Goal: Task Accomplishment & Management: Use online tool/utility

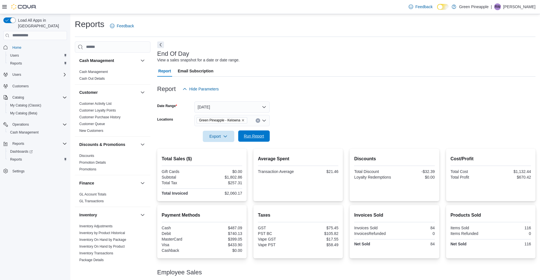
click at [260, 134] on span "Run Report" at bounding box center [254, 136] width 20 height 6
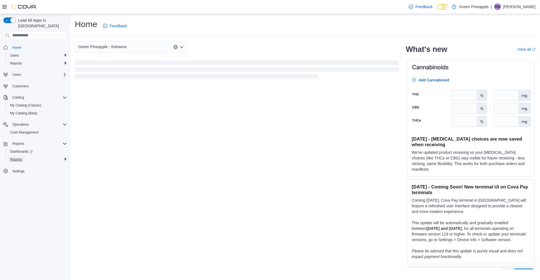
click at [22, 157] on span "Reports" at bounding box center [16, 159] width 12 height 5
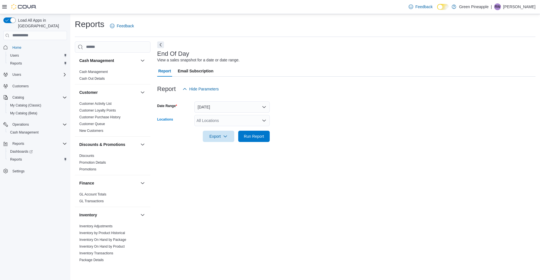
click at [244, 122] on div "All Locations" at bounding box center [231, 120] width 75 height 11
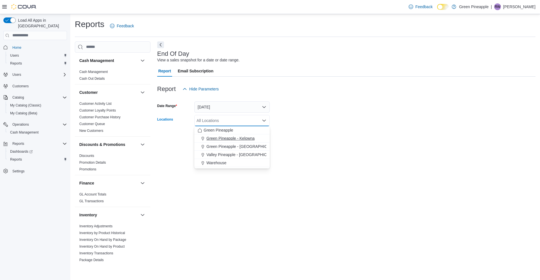
click at [243, 136] on span "Green Pineapple - Kelowna" at bounding box center [231, 138] width 48 height 6
click at [288, 136] on form "Date Range [DATE] Locations Green [GEOGRAPHIC_DATA] - [GEOGRAPHIC_DATA] Combo b…" at bounding box center [346, 118] width 378 height 47
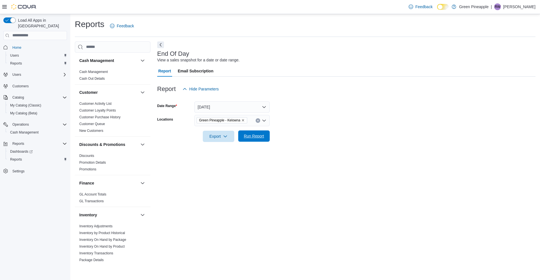
click at [263, 134] on span "Run Report" at bounding box center [254, 136] width 20 height 6
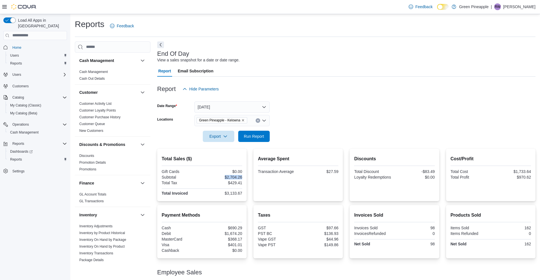
drag, startPoint x: 224, startPoint y: 177, endPoint x: 245, endPoint y: 176, distance: 21.1
click at [245, 176] on div "Total Sales ($) Gift Cards $0.00 Subtotal $2,704.26 Total Tax $429.41 Total Inv…" at bounding box center [201, 175] width 89 height 52
copy div "$2,704.26"
click at [214, 186] on div "Gift Cards $0.00 Subtotal $2,704.26 Total Tax $429.41 Total Invoiced $3,133.67" at bounding box center [202, 182] width 80 height 27
